Goal: Navigation & Orientation: Find specific page/section

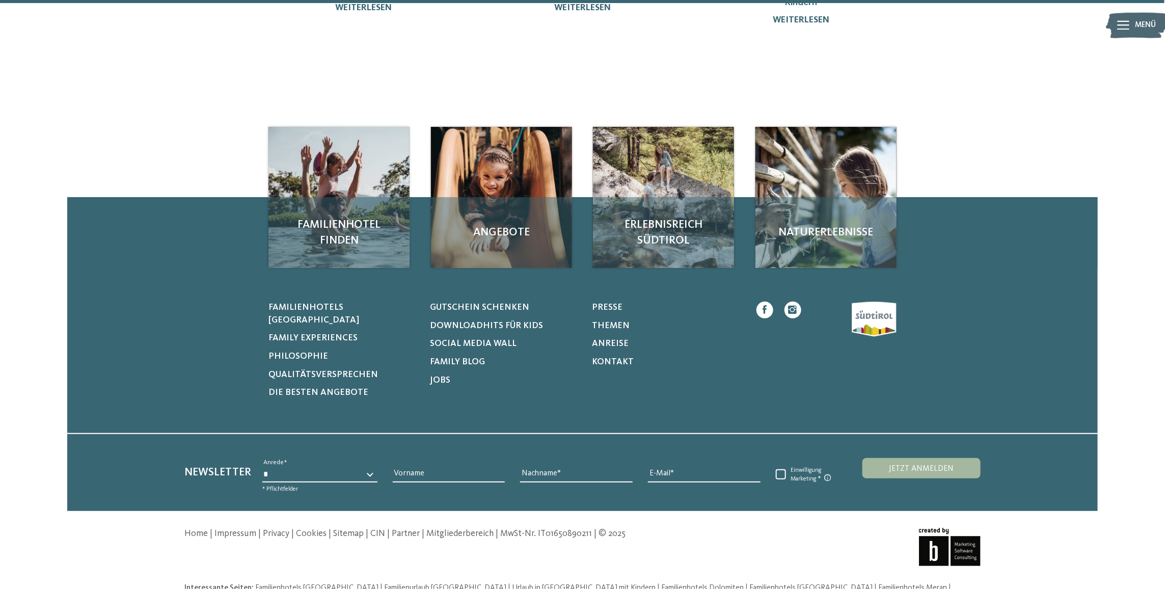
scroll to position [394, 0]
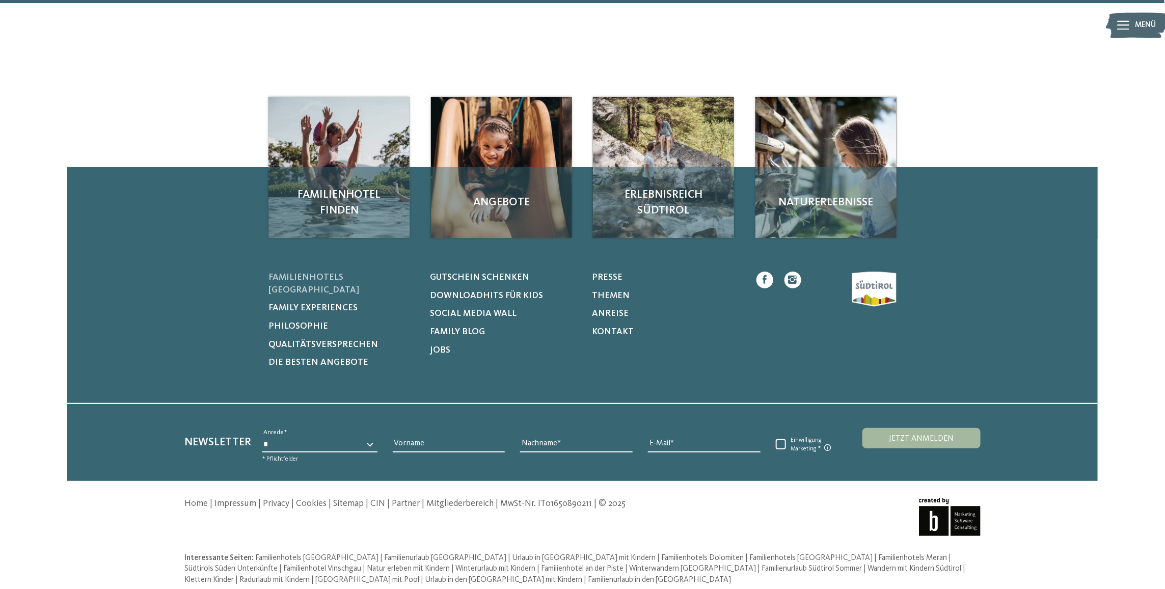
click at [357, 280] on span "Familienhotels [GEOGRAPHIC_DATA]" at bounding box center [314, 283] width 91 height 21
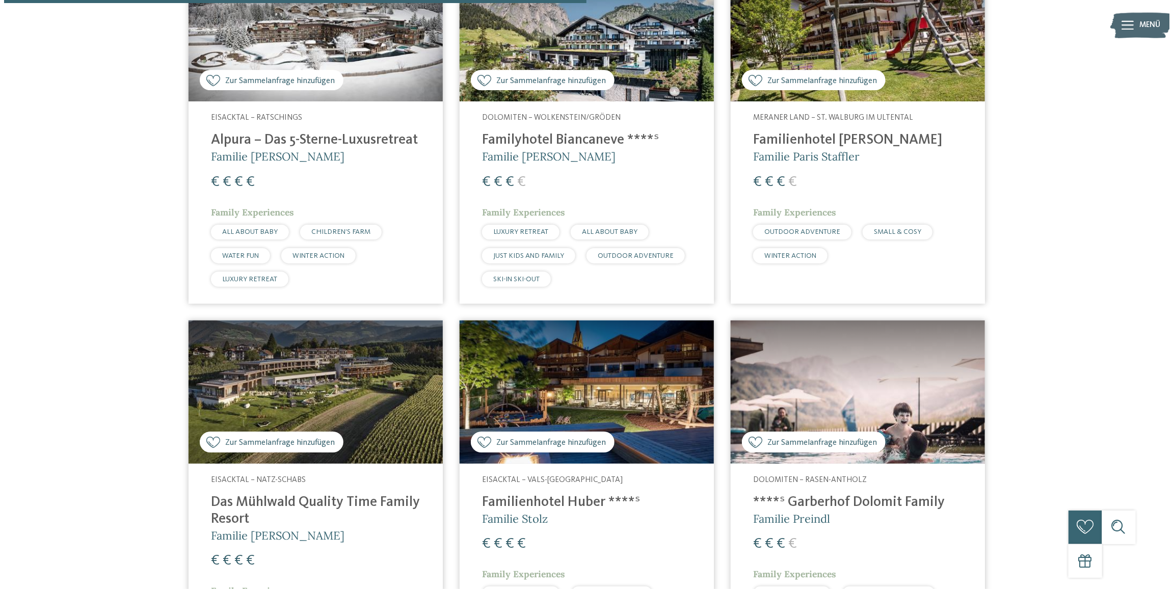
scroll to position [1835, 0]
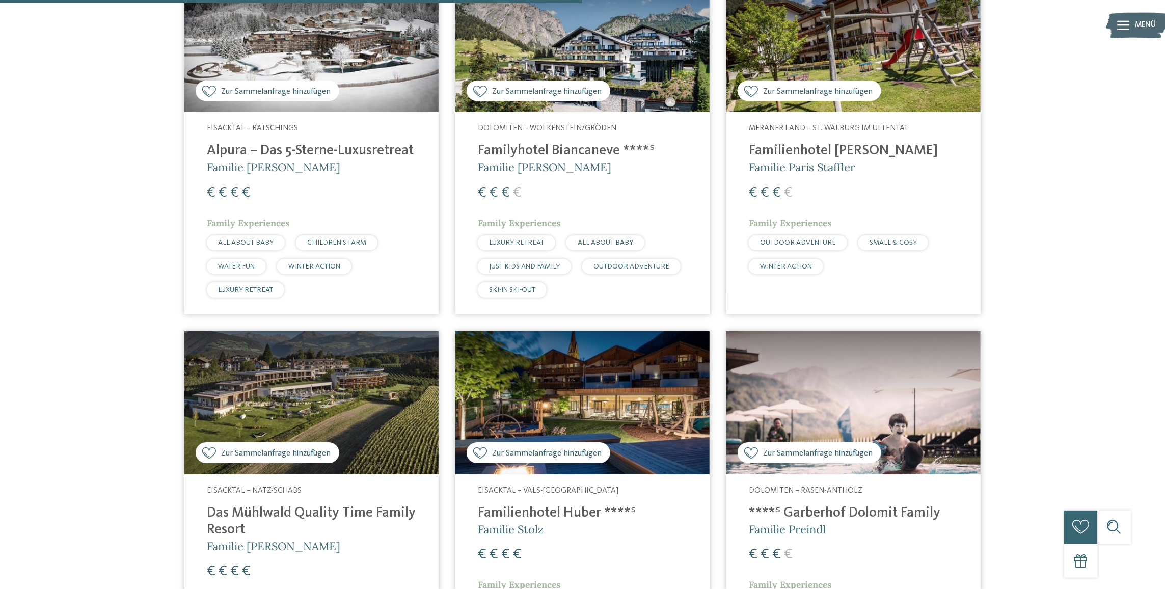
click at [348, 150] on h4 "Alpura – Das 5-Sterne-Luxusretreat" at bounding box center [311, 151] width 209 height 17
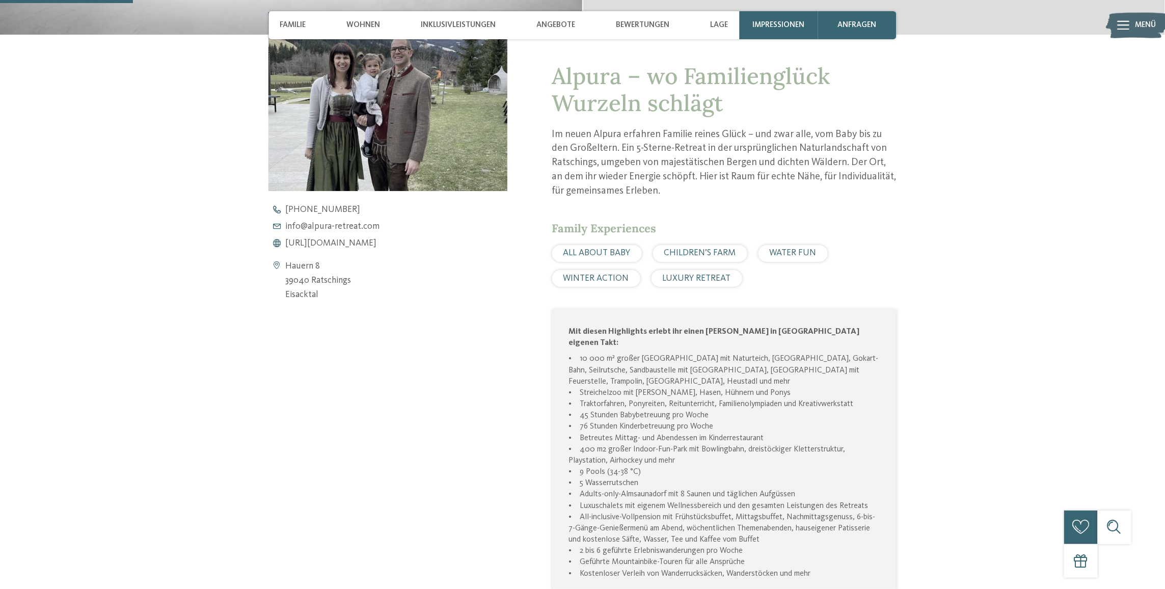
scroll to position [713, 0]
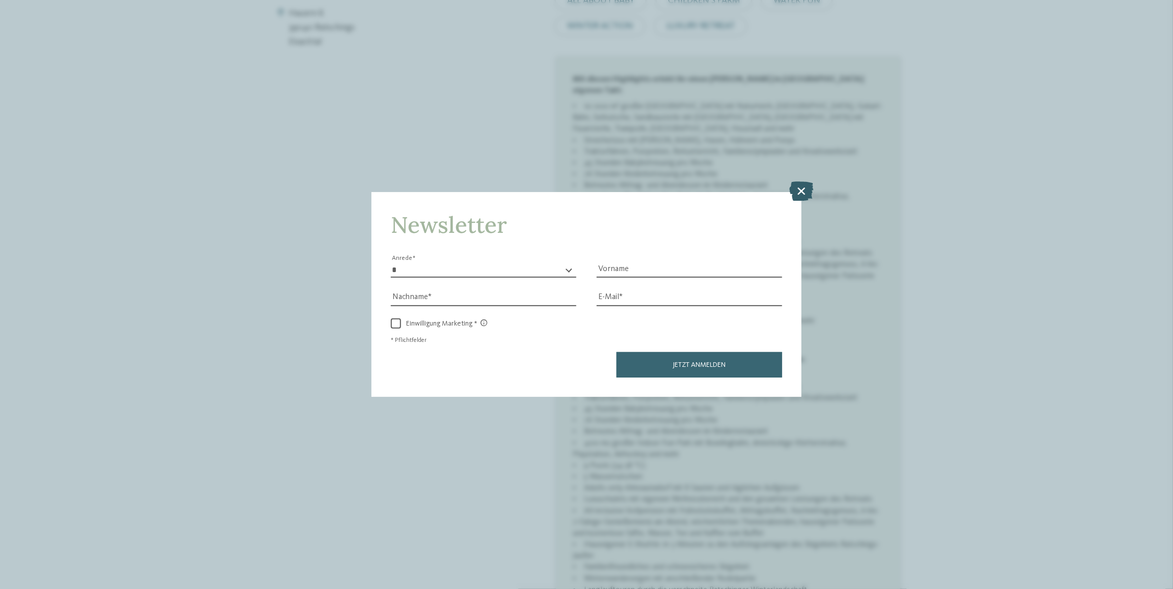
click at [803, 195] on icon at bounding box center [802, 190] width 24 height 19
